Goal: Check status: Check status

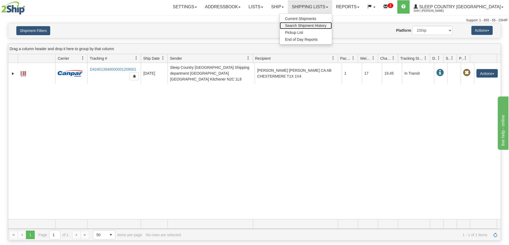
click at [326, 25] on span "Search Shipment History" at bounding box center [305, 25] width 41 height 4
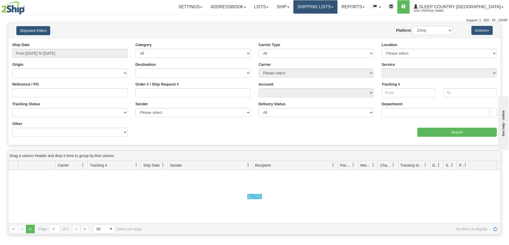
click at [332, 6] on link "Shipping lists" at bounding box center [315, 6] width 44 height 13
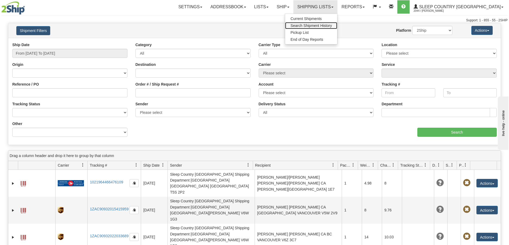
click at [332, 27] on span "Search Shipment History" at bounding box center [310, 25] width 41 height 4
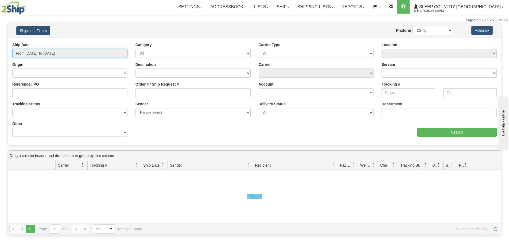
click at [37, 51] on input "From [DATE] To [DATE]" at bounding box center [69, 53] width 115 height 9
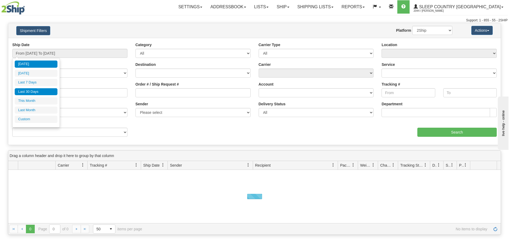
click at [44, 91] on li "Last 30 Days" at bounding box center [36, 91] width 43 height 7
type input "From 07/14/2025 To 08/12/2025"
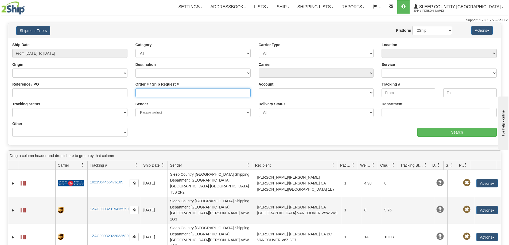
click at [142, 93] on input "Order # / Ship Request #" at bounding box center [192, 92] width 115 height 9
paste input "9002H965161"
type input "9002H965161"
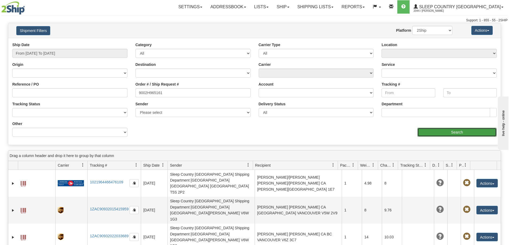
click at [454, 134] on input "Search" at bounding box center [456, 132] width 79 height 9
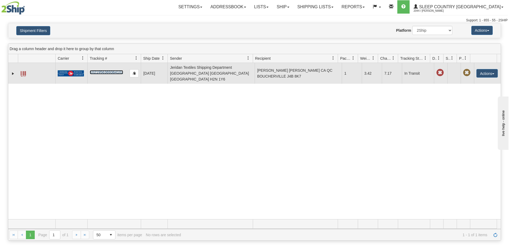
click at [105, 71] on link "1021956369364102" at bounding box center [106, 72] width 33 height 4
click at [117, 71] on link "1021956369364102" at bounding box center [106, 72] width 33 height 4
